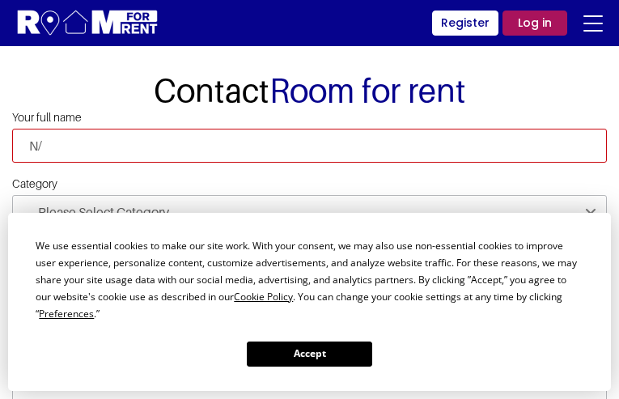
type input "N/A"
type input "[PERSON_NAME]"
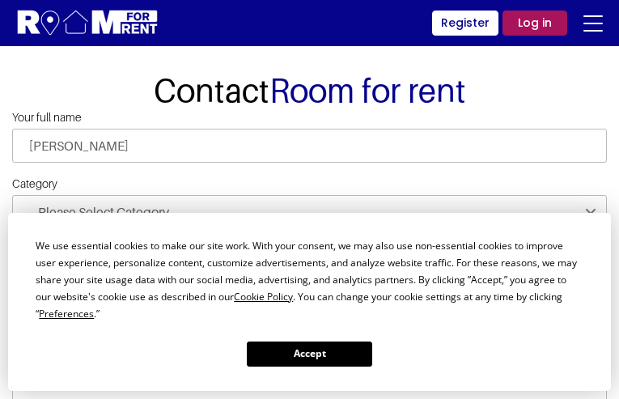
type input "N/A"
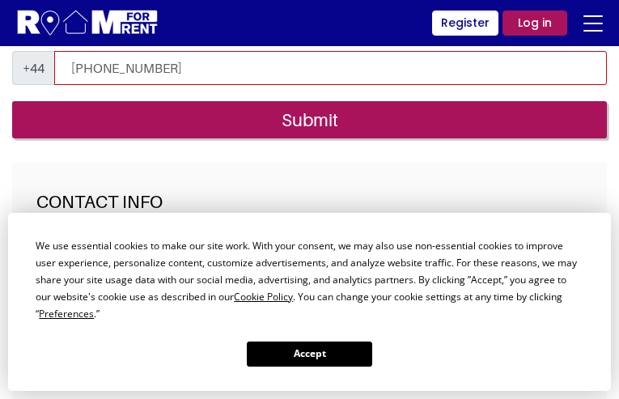
type input "[PHONE_NUMBER]"
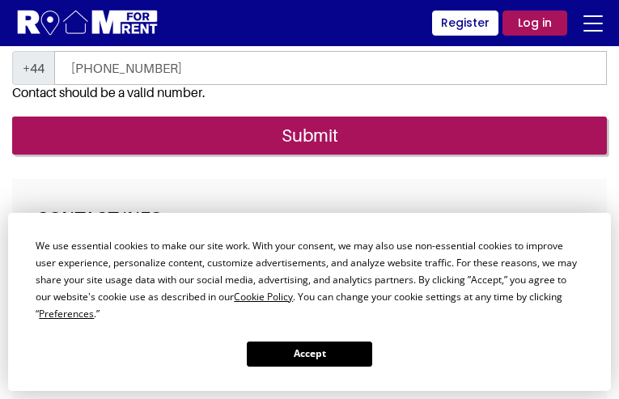
type input "[EMAIL_ADDRESS][DOMAIN_NAME]"
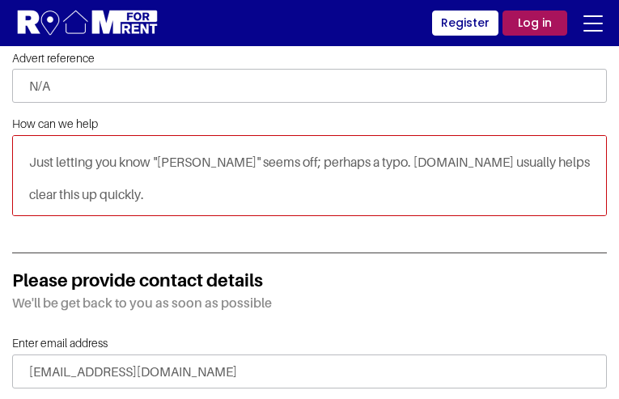
scroll to position [68, 0]
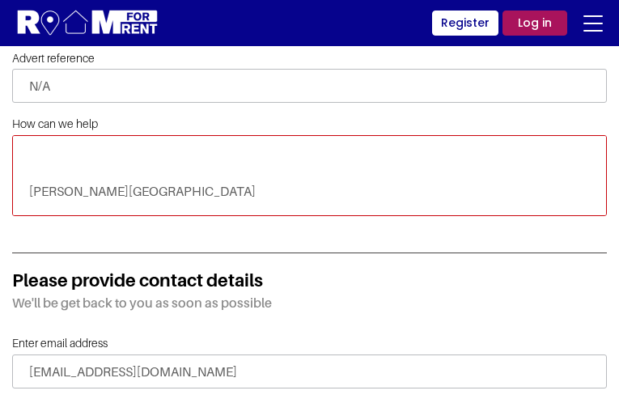
type textarea "Just letting you know "[PERSON_NAME]" seems off; perhaps a typo. [DOMAIN_NAME] …"
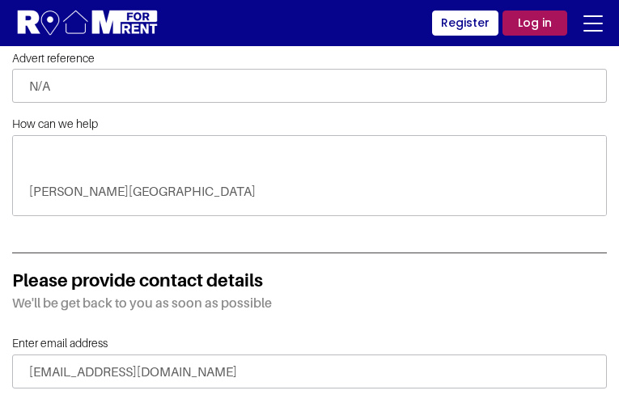
select select "Improvement suggestions"
